Goal: Transaction & Acquisition: Obtain resource

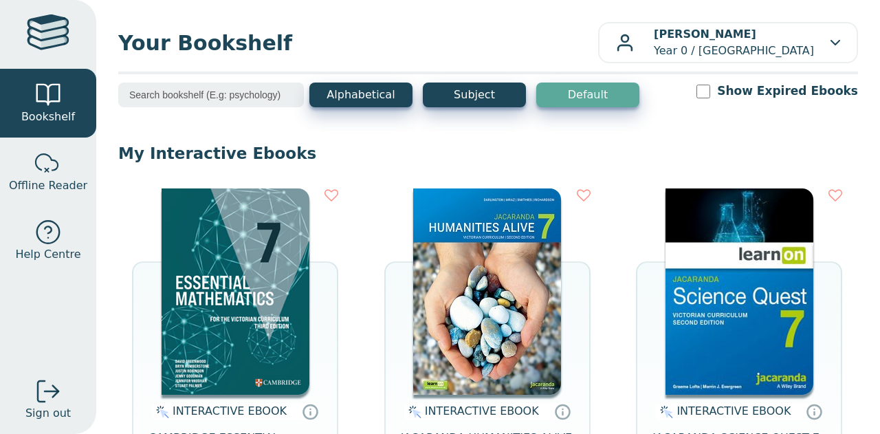
click at [832, 377] on div "INTERACTIVE EBOOK JACARANDA SCIENCE QUEST 7 FOR VICTORIAN CURRICULUM LEARNON 2E…" at bounding box center [739, 358] width 206 height 340
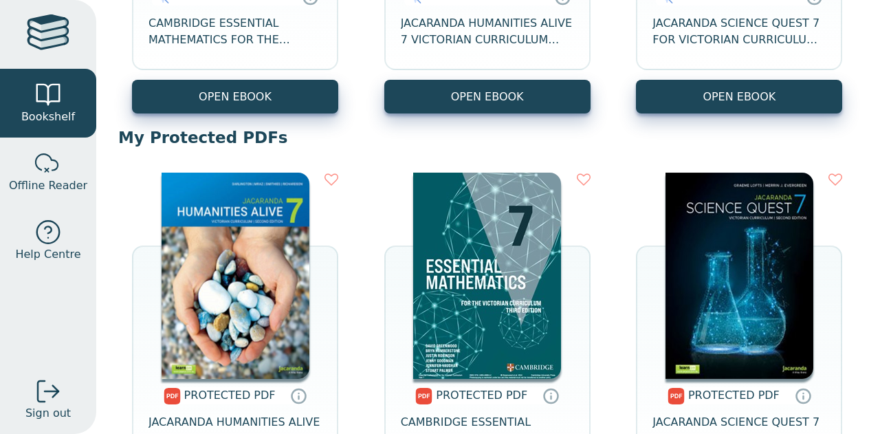
scroll to position [415, 0]
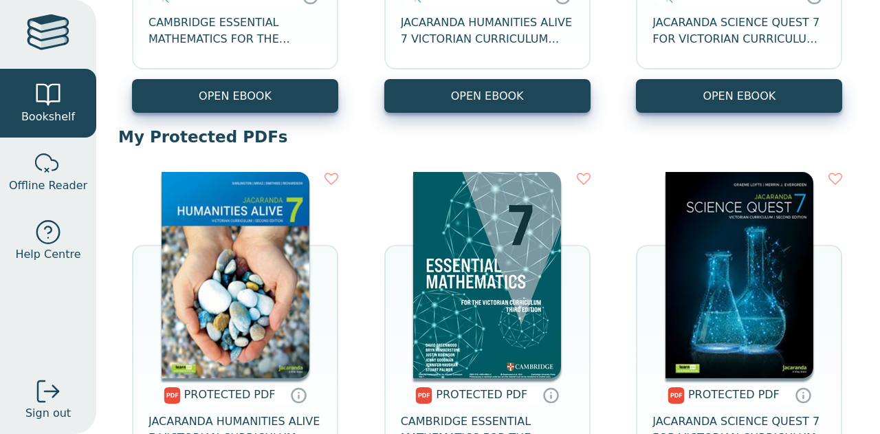
click at [238, 297] on img at bounding box center [236, 275] width 148 height 206
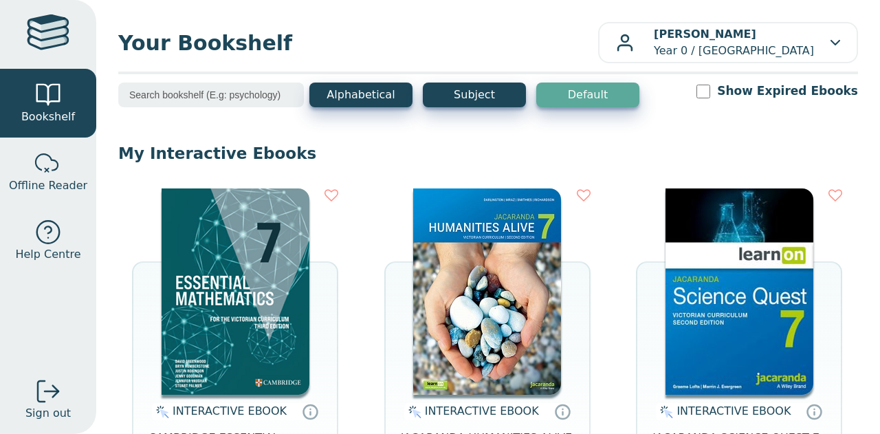
click at [425, 255] on img at bounding box center [487, 291] width 148 height 206
